Goal: Transaction & Acquisition: Download file/media

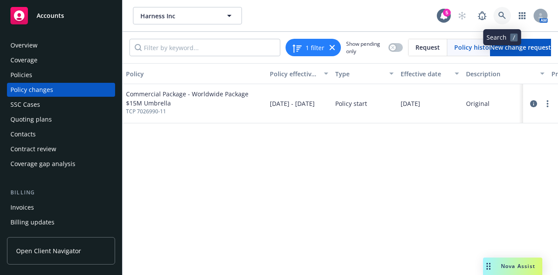
click at [506, 20] on link at bounding box center [501, 15] width 17 height 17
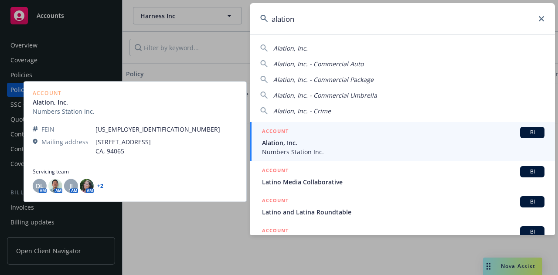
type input "alation"
click at [362, 149] on span "Numbers Station Inc." at bounding box center [403, 151] width 282 height 9
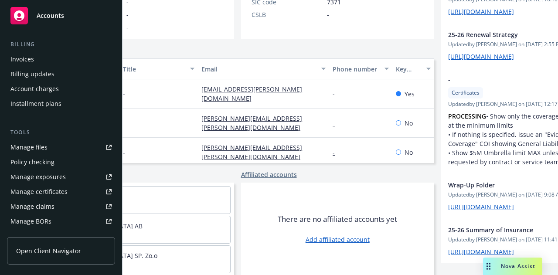
scroll to position [272, 0]
click at [47, 145] on link "Manage files" at bounding box center [61, 147] width 108 height 14
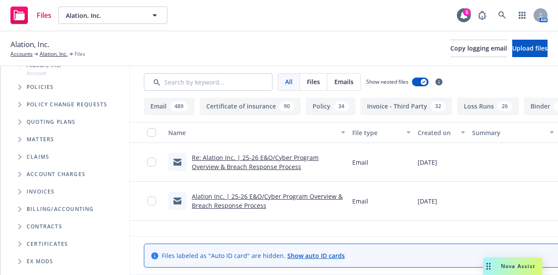
scroll to position [115, 0]
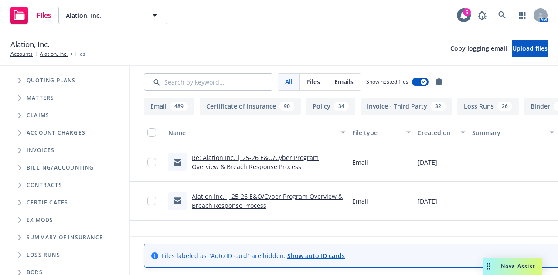
click at [17, 237] on span "Folder Tree Example" at bounding box center [20, 237] width 14 height 14
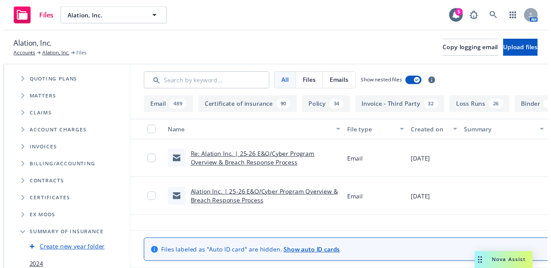
scroll to position [163, 0]
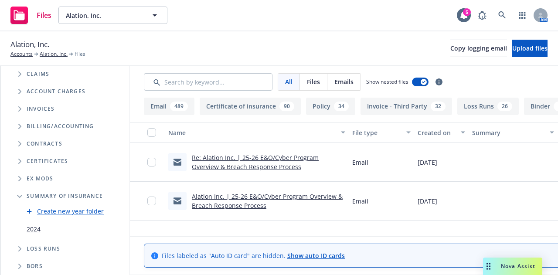
click at [37, 227] on div "2024" at bounding box center [34, 229] width 14 height 13
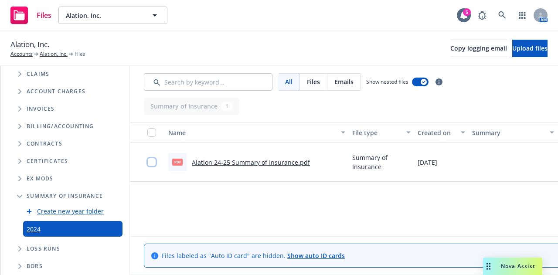
click at [156, 162] on input "checkbox" at bounding box center [151, 162] width 9 height 9
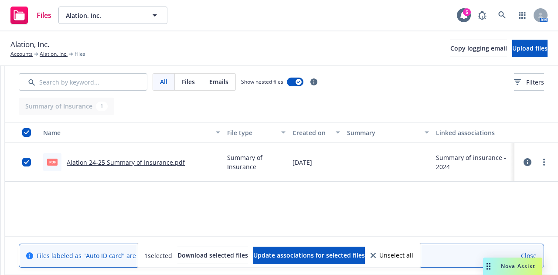
scroll to position [0, 160]
click at [216, 262] on button "Download selected files" at bounding box center [212, 255] width 71 height 17
click at [500, 18] on icon at bounding box center [502, 15] width 8 height 8
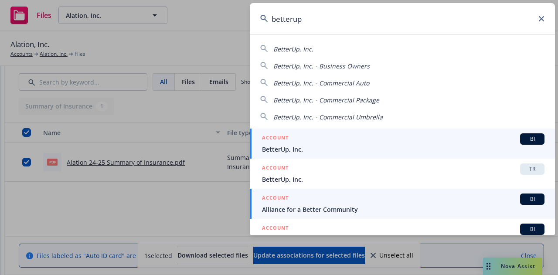
type input "betterup"
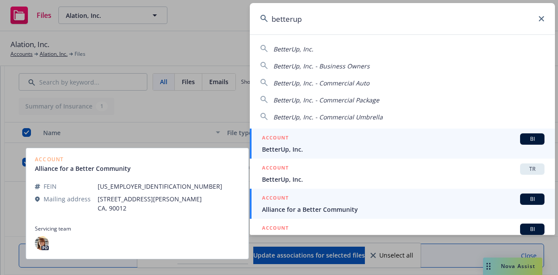
click at [341, 148] on span "BetterUp, Inc." at bounding box center [403, 149] width 282 height 9
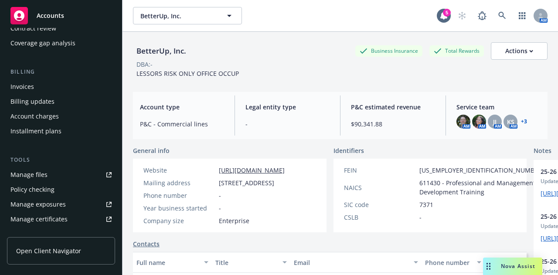
scroll to position [118, 0]
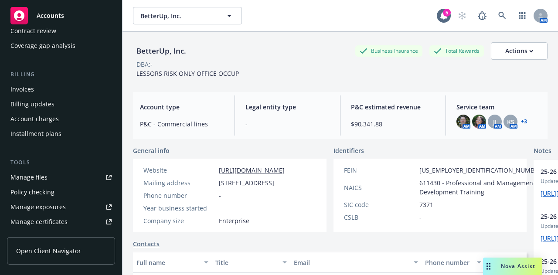
click at [57, 227] on div "Manage certificates" at bounding box center [38, 222] width 57 height 14
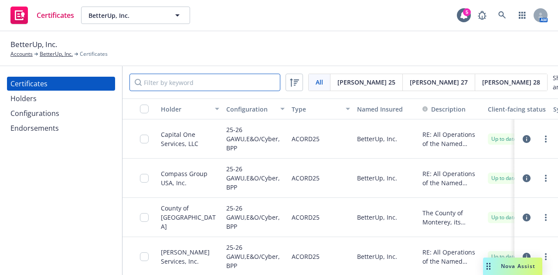
click at [238, 87] on input "Filter by keyword" at bounding box center [204, 82] width 151 height 17
click at [223, 84] on input "Filter by keyword" at bounding box center [204, 82] width 151 height 17
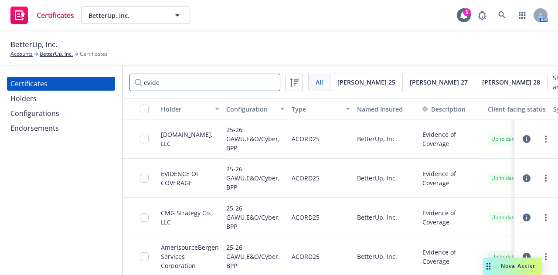
type input "evide"
click at [41, 117] on div "Configurations" at bounding box center [34, 113] width 49 height 14
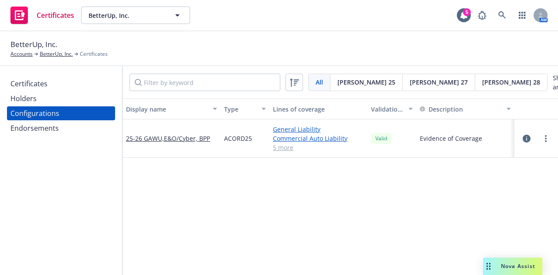
click at [522, 141] on icon "button" at bounding box center [526, 139] width 8 height 8
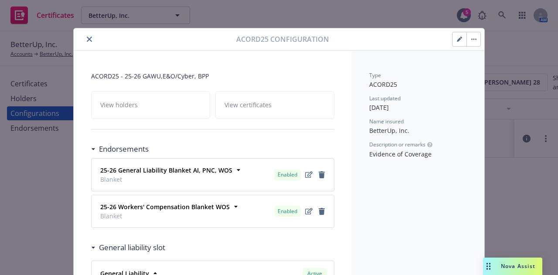
click at [456, 37] on icon "button" at bounding box center [458, 39] width 5 height 5
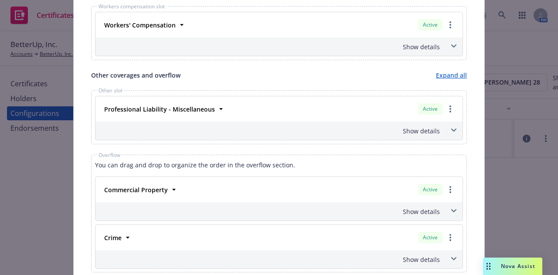
scroll to position [592, 0]
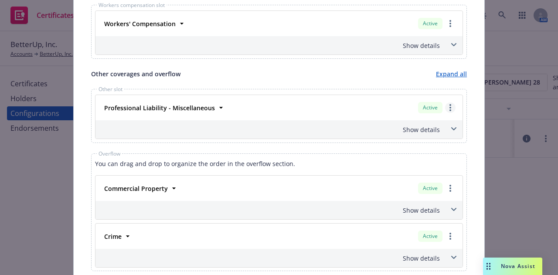
click at [450, 102] on link "more" at bounding box center [450, 107] width 10 height 10
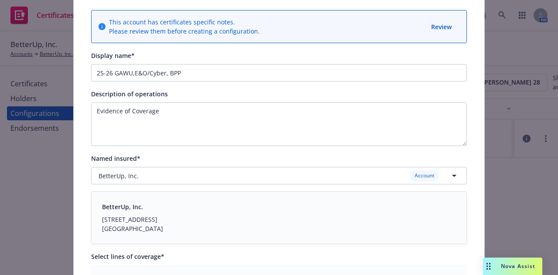
scroll to position [0, 0]
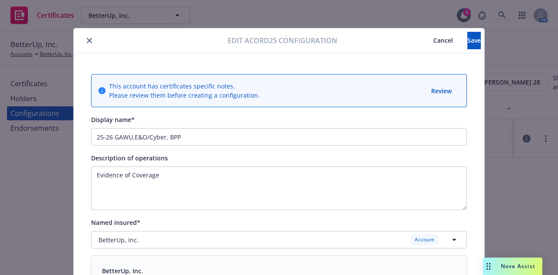
click at [84, 42] on button "close" at bounding box center [89, 40] width 10 height 10
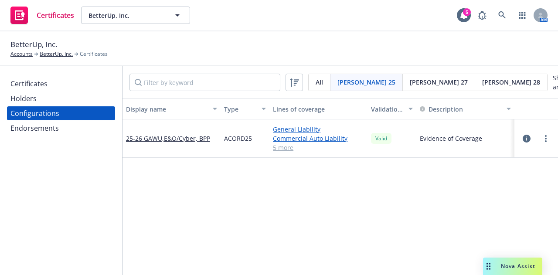
click at [74, 75] on div "Certificates Holders Configurations Endorsements" at bounding box center [61, 170] width 122 height 209
click at [73, 83] on div "Certificates" at bounding box center [60, 84] width 101 height 14
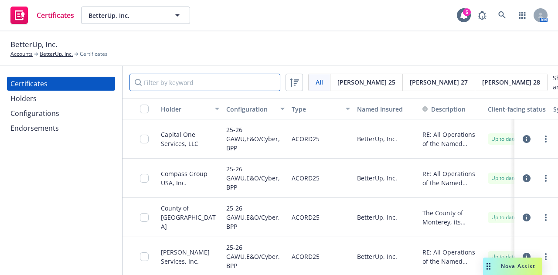
click at [210, 86] on input "Filter by keyword" at bounding box center [204, 82] width 151 height 17
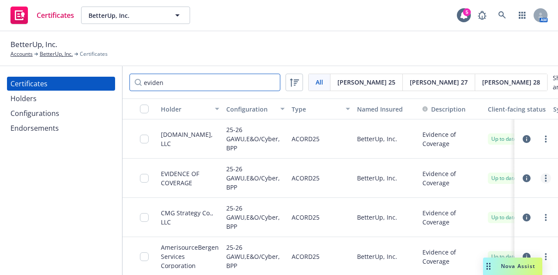
type input "eviden"
click at [540, 183] on link "more" at bounding box center [545, 178] width 10 height 10
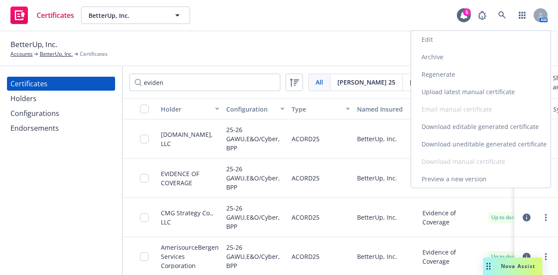
click at [493, 123] on link "Download editable generated certificate" at bounding box center [480, 126] width 139 height 17
